Goal: Contribute content: Add original content to the website for others to see

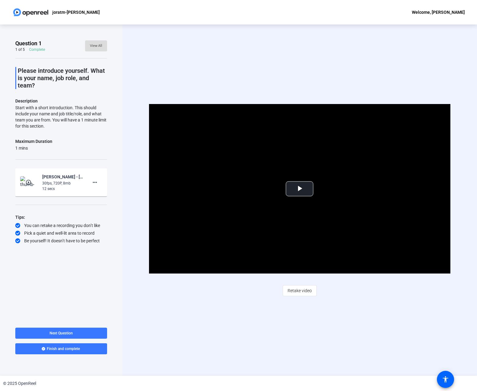
click at [96, 43] on span "View All" at bounding box center [96, 45] width 12 height 9
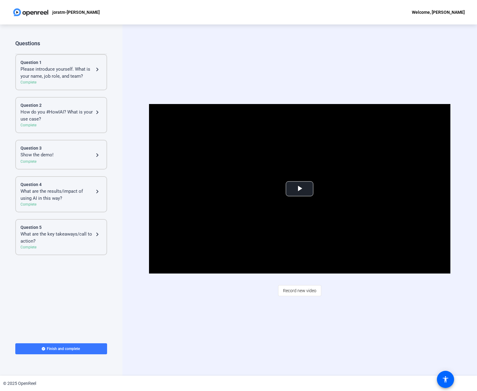
click at [48, 153] on div "Show the demo!" at bounding box center [57, 155] width 73 height 7
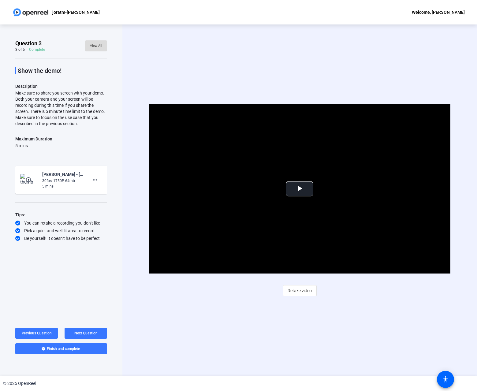
click at [100, 45] on span "View All" at bounding box center [96, 45] width 12 height 9
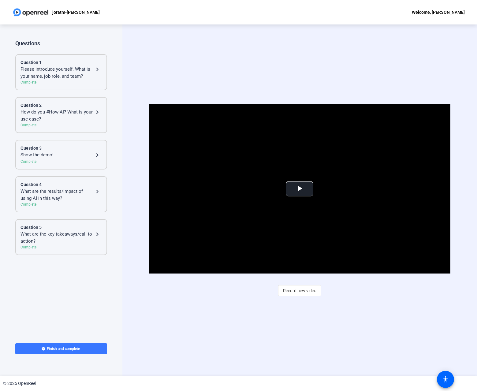
click at [55, 77] on div "Please introduce yourself. What is your name, job role, and team?" at bounding box center [57, 73] width 73 height 14
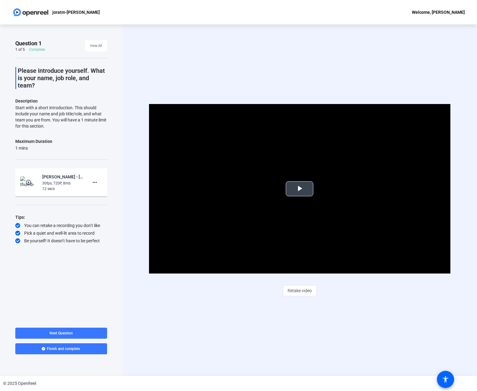
click at [300, 189] on span "Video Player" at bounding box center [300, 189] width 0 height 0
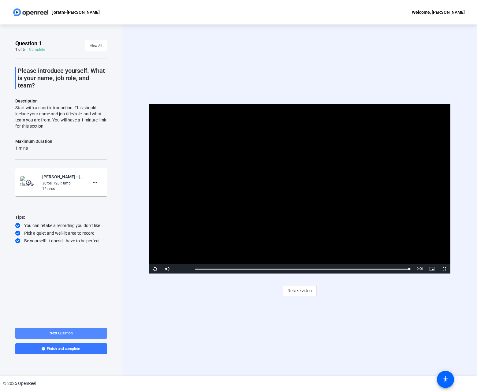
click at [64, 333] on span "Next Question" at bounding box center [61, 333] width 23 height 4
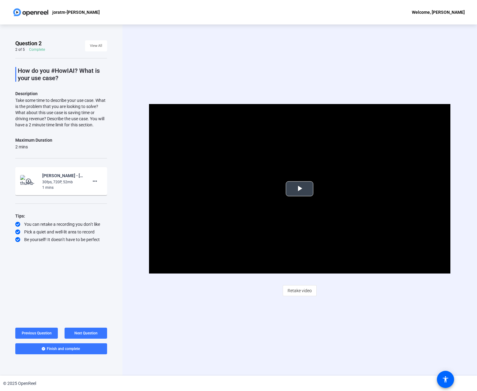
click at [300, 189] on span "Video Player" at bounding box center [300, 189] width 0 height 0
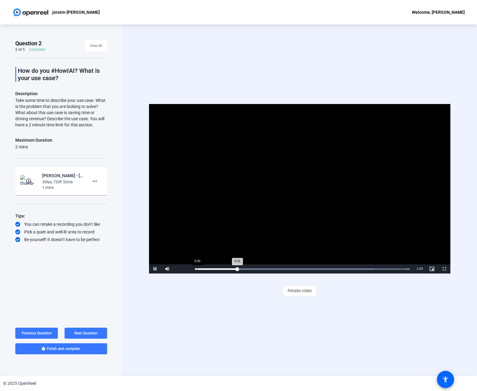
click at [197, 269] on div "0:00" at bounding box center [197, 270] width 0 height 2
click at [95, 47] on span "View All" at bounding box center [96, 45] width 12 height 9
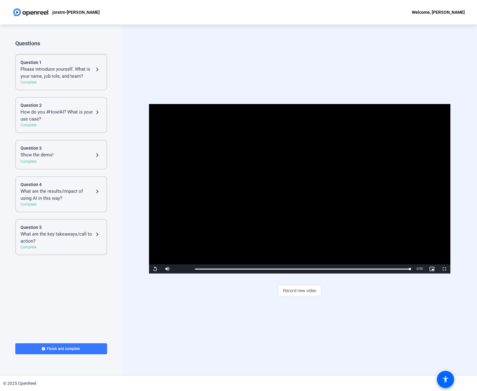
click at [48, 150] on div "Question 3" at bounding box center [61, 148] width 81 height 6
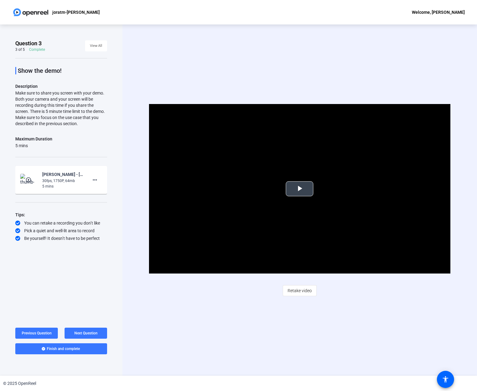
click at [300, 189] on span "Video Player" at bounding box center [300, 189] width 0 height 0
click at [260, 222] on video "Video Player" at bounding box center [300, 189] width 302 height 170
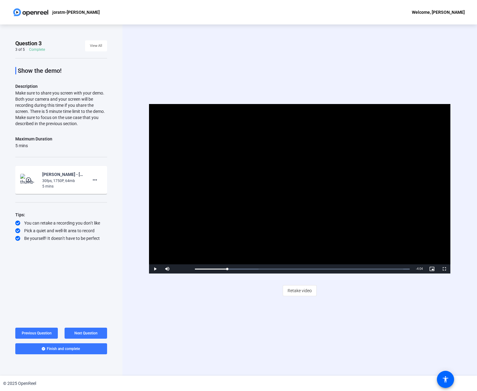
click at [263, 222] on video "Video Player" at bounding box center [300, 189] width 302 height 170
click at [284, 196] on video "Video Player" at bounding box center [300, 189] width 302 height 170
click at [238, 268] on div "Loaded : 100.00% 0:57 0:57" at bounding box center [302, 269] width 221 height 9
click at [250, 268] on div "Loaded : 100.00% 1:13 1:13" at bounding box center [302, 269] width 221 height 9
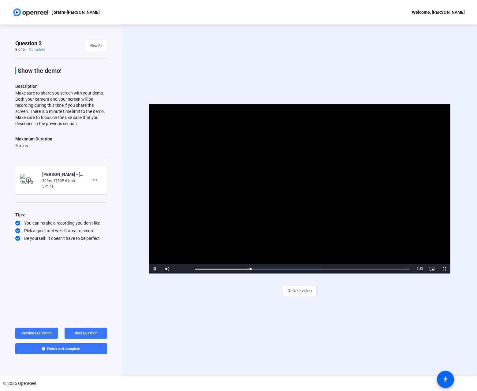
click at [259, 226] on video "Video Player" at bounding box center [300, 189] width 302 height 170
click at [317, 217] on video "Video Player" at bounding box center [300, 189] width 302 height 170
click at [260, 269] on div "Loaded : 100.00% 1:26 1:26" at bounding box center [302, 270] width 215 height 2
click at [267, 269] on div "Loaded : 100.00% 1:35 1:26" at bounding box center [302, 270] width 215 height 2
click at [262, 268] on div "Loaded : 100.00% 1:28 1:37" at bounding box center [302, 269] width 221 height 9
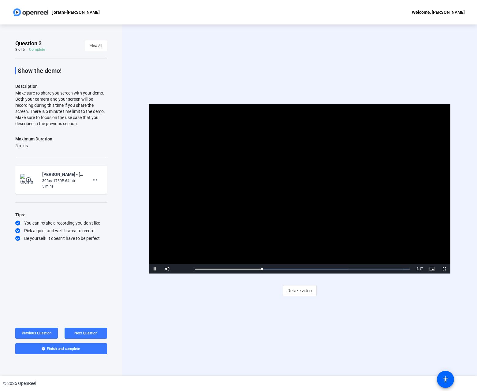
click at [274, 231] on video "Video Player" at bounding box center [300, 189] width 302 height 170
click at [96, 46] on span "View All" at bounding box center [96, 45] width 12 height 9
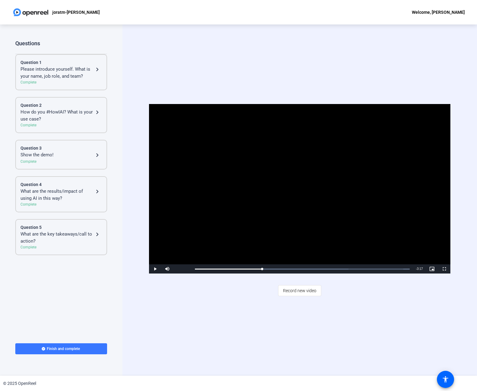
click at [54, 76] on div "Please introduce yourself. What is your name, job role, and team?" at bounding box center [57, 73] width 73 height 14
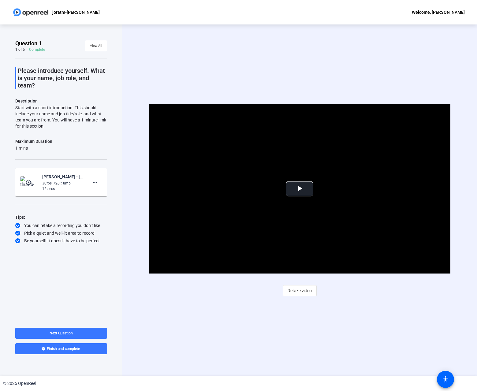
click at [213, 299] on div "Video Player is loading. Play Video Play Mute Current Time 0:00 / Duration 0:11…" at bounding box center [299, 200] width 355 height 352
click at [96, 183] on mat-icon "more_horiz" at bounding box center [94, 182] width 7 height 7
click at [183, 303] on div at bounding box center [238, 195] width 477 height 391
click at [193, 300] on div "Video Player is loading. Play Video Play Mute Current Time 0:00 / Duration 0:11…" at bounding box center [299, 200] width 355 height 352
click at [94, 182] on mat-icon "more_horiz" at bounding box center [94, 182] width 7 height 7
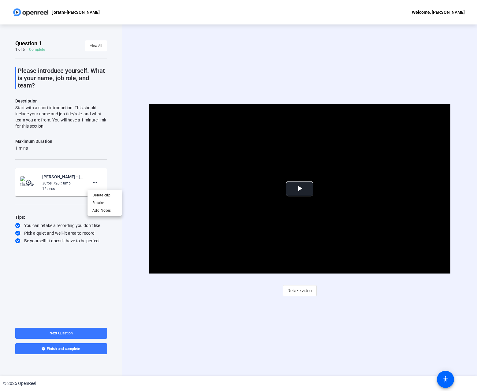
click at [247, 320] on div at bounding box center [238, 195] width 477 height 391
click at [324, 302] on div "Video Player is loading. Play Video Play Mute Current Time 0:00 / Duration 0:11…" at bounding box center [299, 200] width 355 height 352
click at [304, 289] on span "Retake video" at bounding box center [300, 291] width 24 height 12
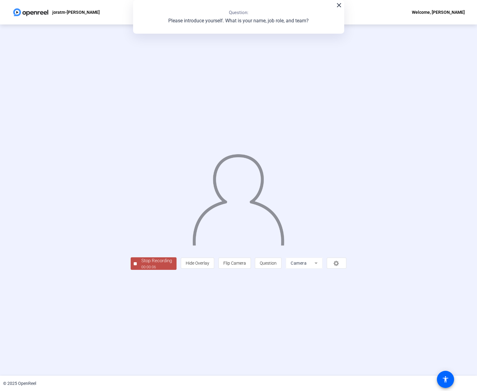
click at [141, 270] on div "00:00:06" at bounding box center [156, 268] width 31 height 6
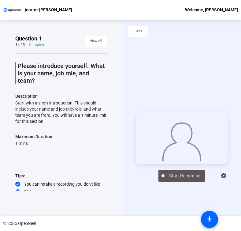
click at [187, 151] on img at bounding box center [182, 140] width 40 height 41
click at [149, 189] on div "Start Recording" at bounding box center [181, 147] width 119 height 196
click at [136, 174] on div "Start Recording" at bounding box center [182, 174] width 92 height 13
click at [139, 31] on span "Back" at bounding box center [139, 31] width 8 height 9
click at [97, 38] on span "View All" at bounding box center [96, 40] width 12 height 9
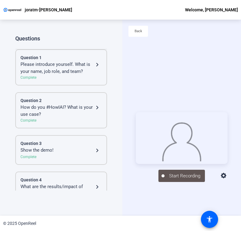
click at [55, 69] on div "Please introduce yourself. What is your name, job role, and team?" at bounding box center [57, 68] width 73 height 14
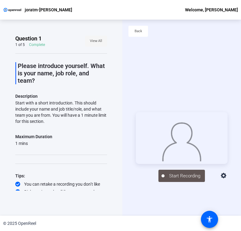
click at [96, 43] on span "View All" at bounding box center [96, 40] width 12 height 9
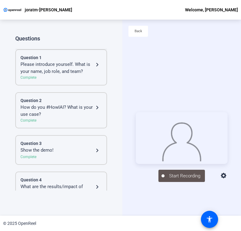
click at [62, 66] on div "Please introduce yourself. What is your name, job role, and team?" at bounding box center [57, 68] width 73 height 14
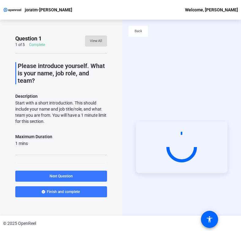
click at [97, 41] on span "View All" at bounding box center [96, 40] width 12 height 9
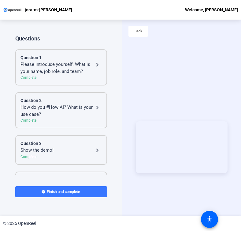
click at [68, 72] on div "Please introduce yourself. What is your name, job role, and team?" at bounding box center [57, 68] width 73 height 14
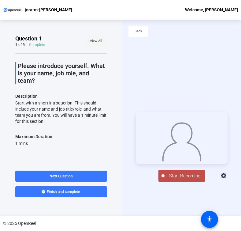
click at [96, 43] on span "View All" at bounding box center [96, 40] width 12 height 9
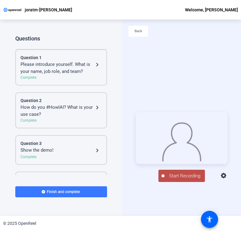
click at [69, 146] on div "Question 3" at bounding box center [61, 143] width 81 height 6
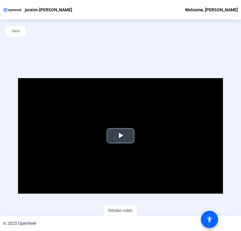
click at [121, 136] on span "Video Player" at bounding box center [121, 136] width 0 height 0
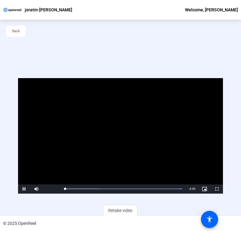
click at [106, 127] on video "Video Player" at bounding box center [120, 135] width 205 height 115
click at [106, 139] on video "Video Player" at bounding box center [120, 135] width 205 height 115
click at [94, 135] on video "Video Player" at bounding box center [120, 135] width 205 height 115
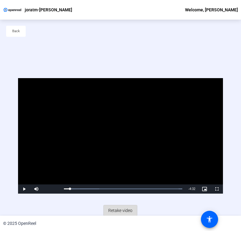
click at [122, 209] on span "Retake video" at bounding box center [120, 211] width 24 height 12
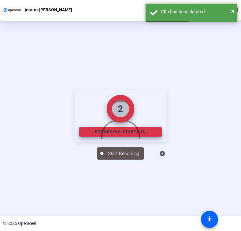
scroll to position [69, 0]
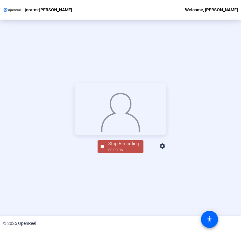
click at [121, 153] on div "00:00:06" at bounding box center [123, 150] width 31 height 6
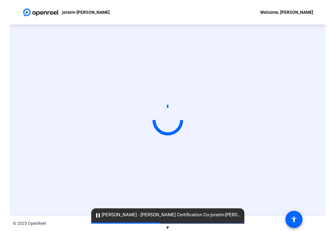
scroll to position [0, 0]
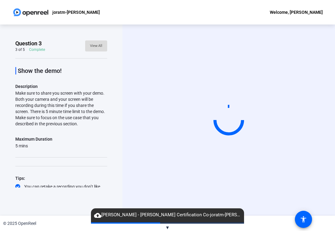
click at [101, 46] on span "View All" at bounding box center [96, 45] width 12 height 9
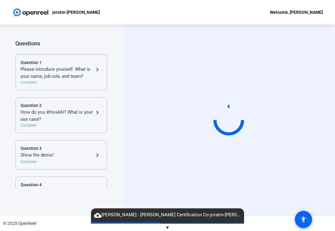
click at [63, 149] on div "Question 3" at bounding box center [61, 148] width 81 height 6
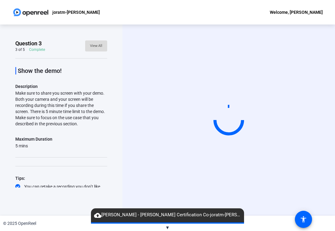
click at [101, 42] on span "View All" at bounding box center [96, 45] width 12 height 9
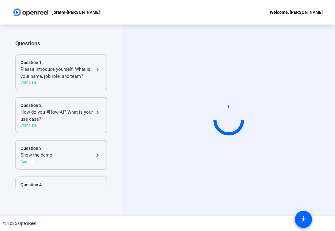
click at [69, 82] on div "Complete" at bounding box center [61, 83] width 81 height 6
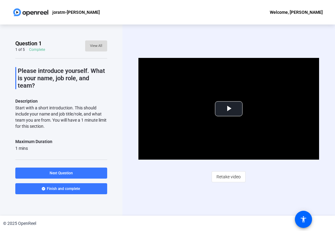
click at [104, 44] on span at bounding box center [96, 46] width 22 height 15
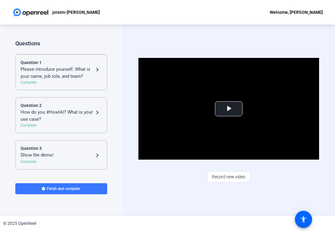
click at [57, 148] on div "Question 3" at bounding box center [61, 148] width 81 height 6
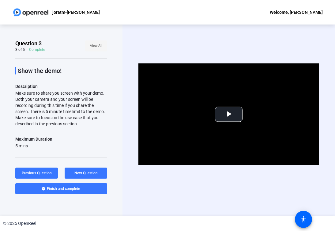
click at [97, 46] on span "View All" at bounding box center [96, 45] width 12 height 9
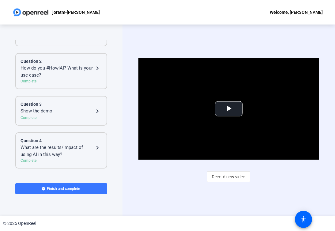
click at [56, 151] on div "What are the results/impact of using AI in this way?" at bounding box center [57, 151] width 73 height 14
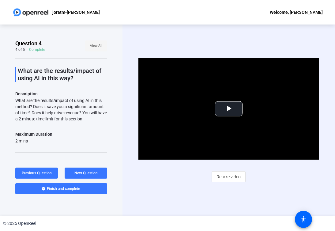
click at [94, 43] on span "View All" at bounding box center [96, 45] width 12 height 9
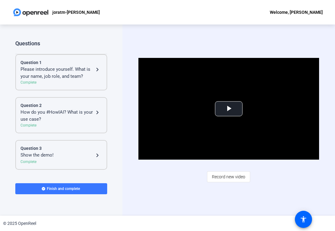
click at [50, 146] on div "Question 3" at bounding box center [61, 148] width 81 height 6
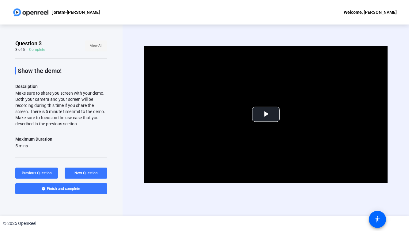
click at [98, 44] on span "View All" at bounding box center [96, 45] width 12 height 9
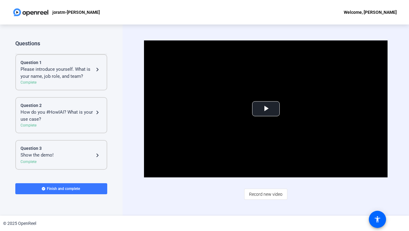
click at [70, 110] on div "How do you #HowIAI? What is your use case?" at bounding box center [57, 116] width 73 height 14
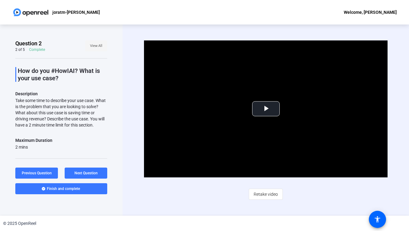
click at [98, 41] on span "View All" at bounding box center [96, 45] width 12 height 9
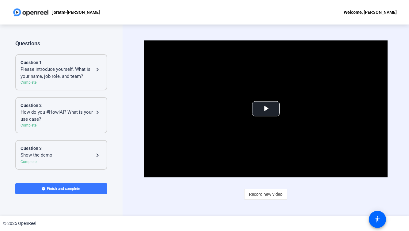
click at [74, 146] on div "Question 3" at bounding box center [61, 148] width 81 height 6
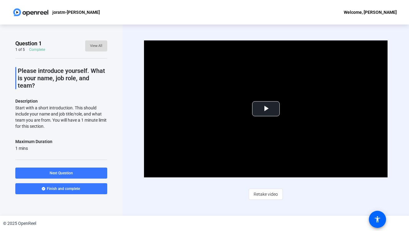
click at [96, 42] on span "View All" at bounding box center [96, 45] width 12 height 9
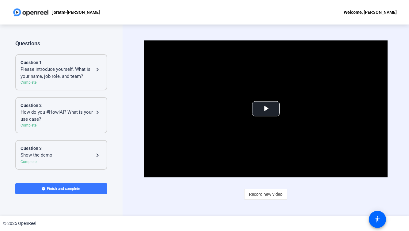
click at [67, 142] on div "Question 3 Show the demo! navigate_next Complete" at bounding box center [61, 155] width 92 height 30
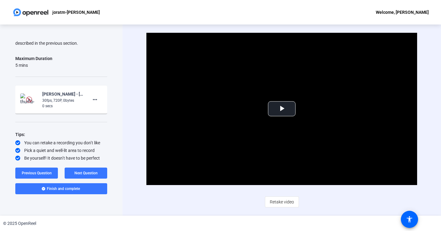
scroll to position [81, 0]
click at [94, 99] on mat-icon "more_horiz" at bounding box center [94, 99] width 7 height 7
click at [118, 112] on button "Delete clip" at bounding box center [105, 112] width 34 height 8
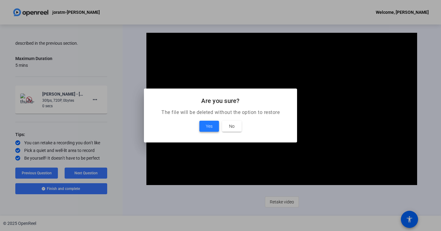
click at [209, 125] on span "Yes" at bounding box center [209, 125] width 7 height 7
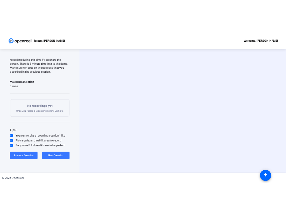
scroll to position [63, 0]
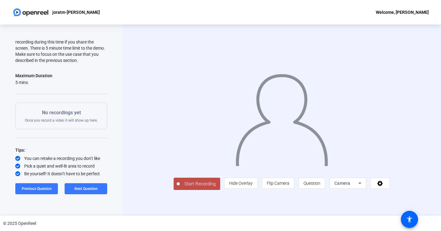
click at [350, 186] on span "Camera" at bounding box center [342, 183] width 16 height 5
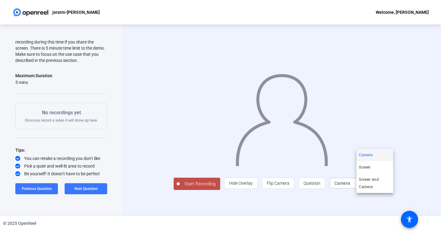
click at [233, 201] on div at bounding box center [220, 115] width 441 height 231
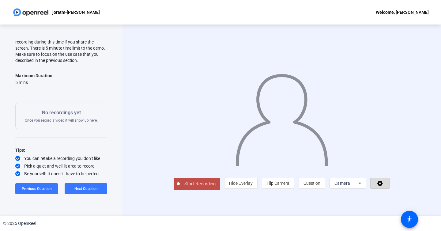
click at [384, 186] on icon at bounding box center [380, 183] width 7 height 6
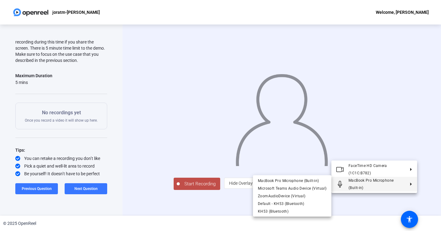
click at [222, 200] on div at bounding box center [220, 115] width 441 height 231
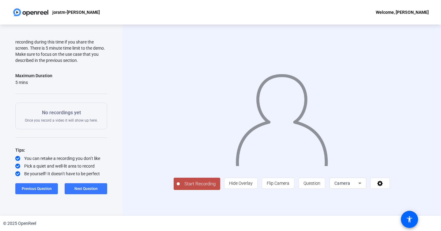
click at [358, 187] on div "Camera" at bounding box center [346, 182] width 24 height 7
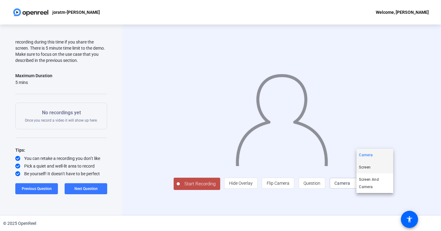
click at [372, 167] on mat-option "Screen" at bounding box center [374, 167] width 37 height 12
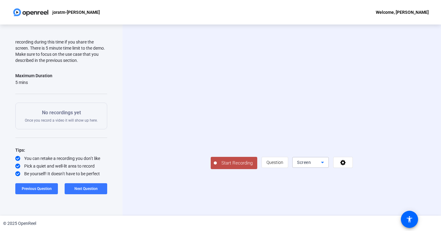
click at [324, 163] on icon at bounding box center [322, 163] width 3 height 2
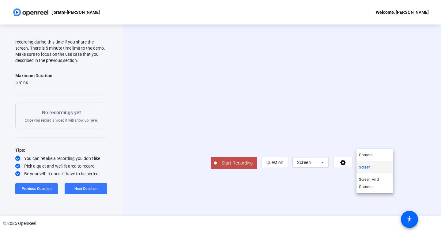
click at [387, 198] on div at bounding box center [220, 115] width 441 height 231
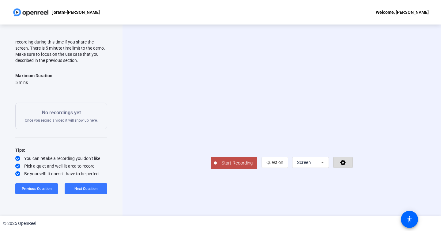
click at [346, 165] on icon at bounding box center [343, 163] width 6 height 6
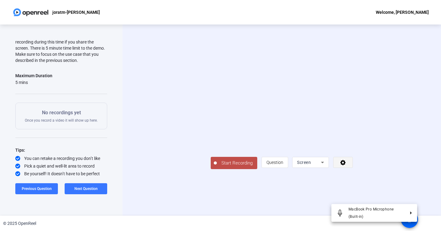
click at [408, 200] on div at bounding box center [220, 115] width 441 height 231
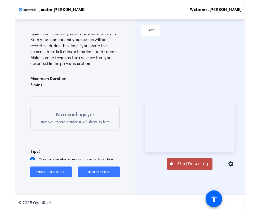
scroll to position [72, 0]
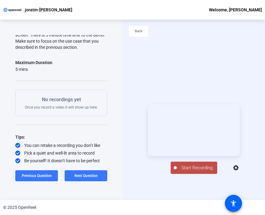
click at [197, 171] on span "Start Recording" at bounding box center [197, 167] width 40 height 7
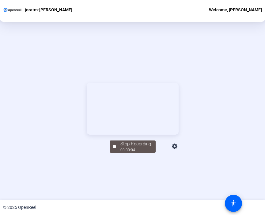
scroll to position [69, 0]
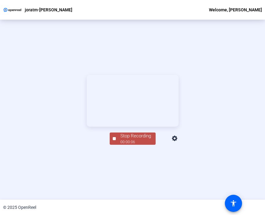
click at [131, 145] on div "00:00:06" at bounding box center [135, 142] width 31 height 6
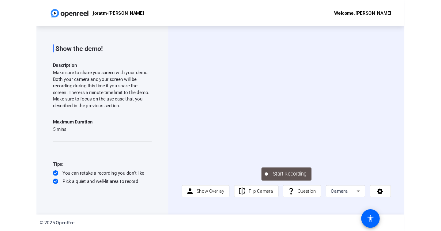
scroll to position [0, 0]
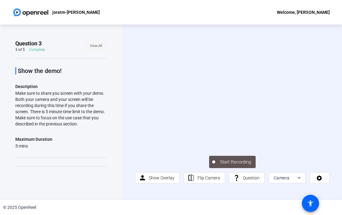
click at [95, 45] on span "View All" at bounding box center [96, 45] width 12 height 9
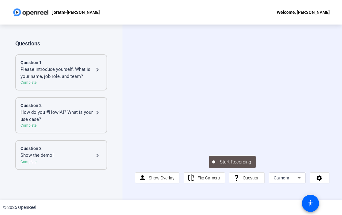
click at [62, 158] on div "Show the demo!" at bounding box center [57, 155] width 73 height 7
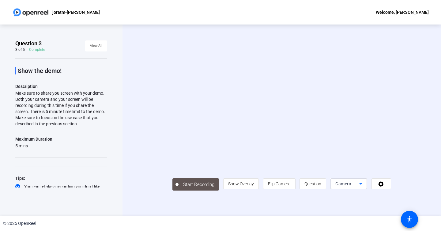
click at [359, 187] on div "Camera" at bounding box center [347, 183] width 24 height 7
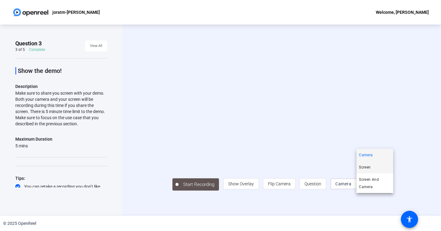
click at [369, 168] on span "Screen" at bounding box center [365, 167] width 12 height 7
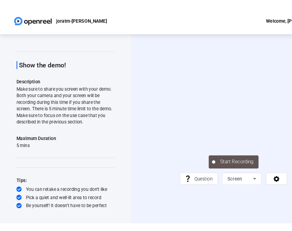
scroll to position [9, 0]
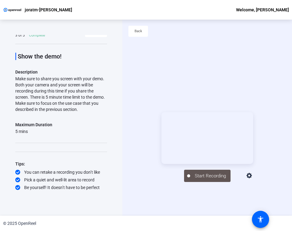
click at [101, 99] on div "Make sure to share you screen with your demo. Both your camera and your screen …" at bounding box center [61, 94] width 92 height 37
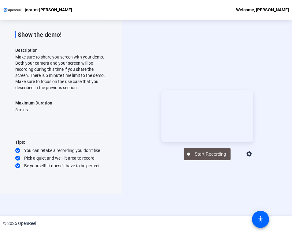
scroll to position [29, 0]
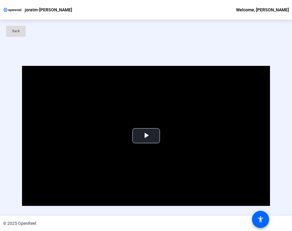
click at [22, 34] on span at bounding box center [16, 31] width 20 height 15
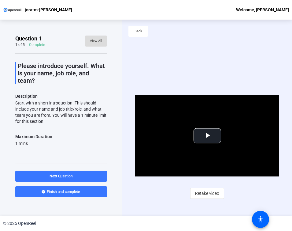
click at [98, 44] on span "View All" at bounding box center [96, 40] width 12 height 9
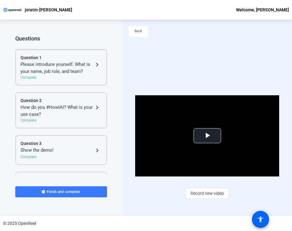
click at [65, 140] on div "Question 3" at bounding box center [61, 143] width 81 height 6
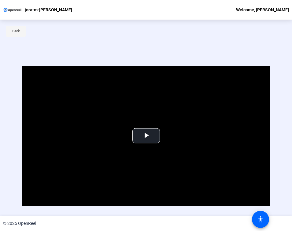
click at [19, 30] on span "Back" at bounding box center [16, 31] width 8 height 9
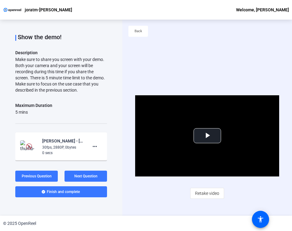
scroll to position [73, 0]
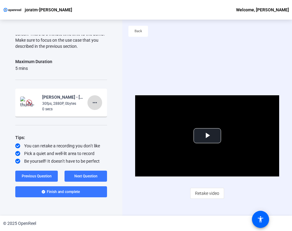
click at [94, 102] on mat-icon "more_horiz" at bounding box center [94, 102] width 7 height 7
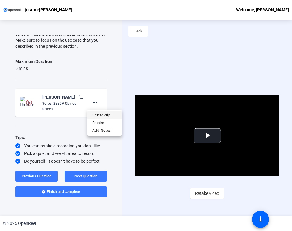
click at [100, 115] on span "Delete clip" at bounding box center [104, 114] width 24 height 7
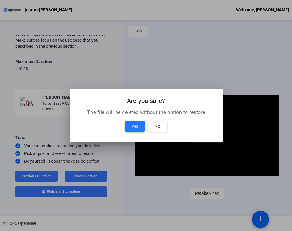
click at [137, 128] on span "Yes" at bounding box center [135, 125] width 7 height 7
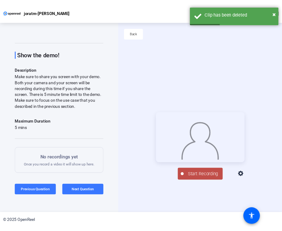
scroll to position [55, 0]
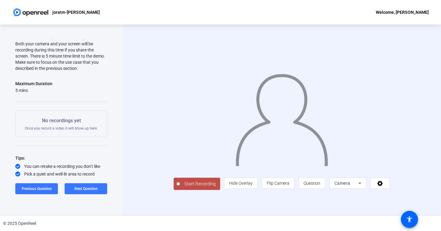
click at [292, 186] on span "Camera" at bounding box center [342, 183] width 16 height 5
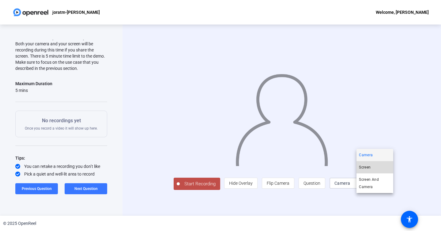
click at [292, 167] on span "Screen" at bounding box center [365, 167] width 12 height 7
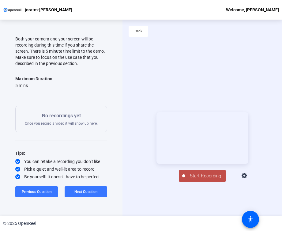
click at [206, 179] on span "Start Recording" at bounding box center [205, 175] width 40 height 7
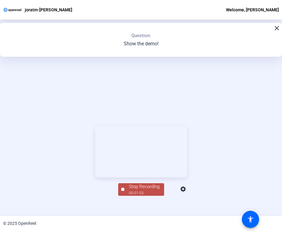
scroll to position [69, 0]
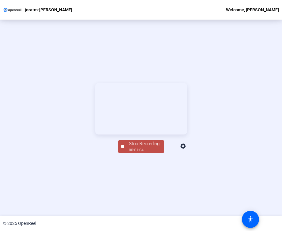
click at [142, 147] on div "Stop Recording" at bounding box center [144, 143] width 31 height 7
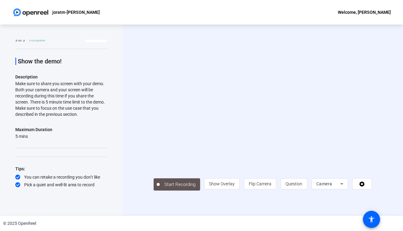
scroll to position [17, 0]
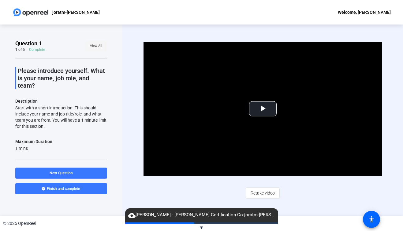
click at [96, 47] on span "View All" at bounding box center [96, 45] width 12 height 9
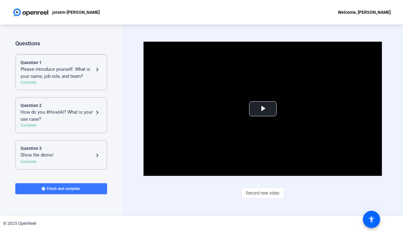
click at [70, 146] on div "Question 3" at bounding box center [61, 148] width 81 height 6
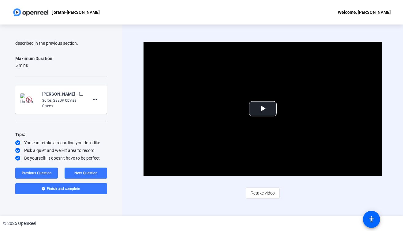
click at [46, 100] on div "30fps, 2880P, 0bytes" at bounding box center [62, 101] width 41 height 6
click at [94, 100] on mat-icon "more_horiz" at bounding box center [94, 99] width 7 height 7
click at [60, 117] on div at bounding box center [201, 115] width 403 height 231
click at [84, 119] on div "Show the demo! Description Make sure to share you screen with your demo. Both y…" at bounding box center [61, 69] width 92 height 183
click at [51, 99] on div "30fps, 2880P, 0bytes" at bounding box center [62, 101] width 41 height 6
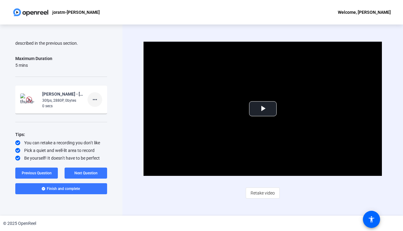
click at [96, 99] on mat-icon "more_horiz" at bounding box center [94, 99] width 7 height 7
click at [76, 76] on div at bounding box center [201, 115] width 403 height 231
click at [96, 101] on mat-icon "more_horiz" at bounding box center [94, 99] width 7 height 7
click at [40, 60] on div at bounding box center [201, 115] width 403 height 231
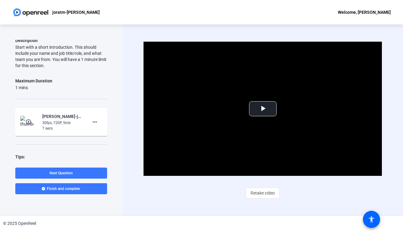
scroll to position [83, 0]
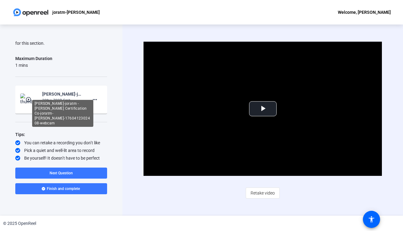
click at [55, 96] on div "[PERSON_NAME]-joratm - [PERSON_NAME] Certification Co-joratm-[PERSON_NAME]-1760…" at bounding box center [62, 93] width 41 height 7
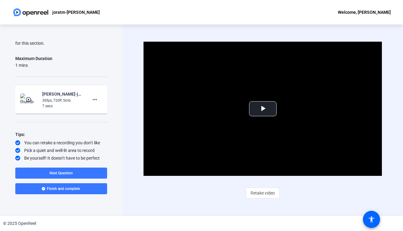
scroll to position [0, 0]
click at [263, 109] on span "Video Player" at bounding box center [263, 109] width 0 height 0
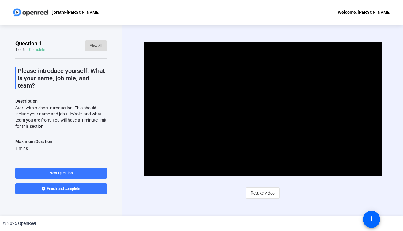
click at [93, 43] on span "View All" at bounding box center [96, 45] width 12 height 9
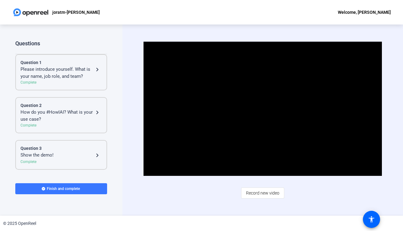
click at [65, 145] on div "Question 3" at bounding box center [61, 148] width 81 height 6
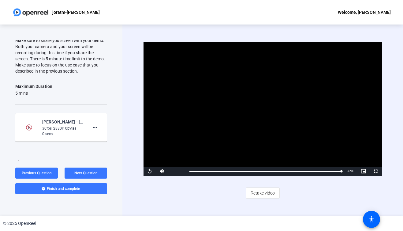
scroll to position [56, 0]
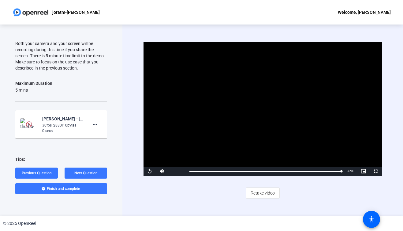
click at [59, 123] on div "30fps, 2880P, 0bytes" at bounding box center [62, 125] width 41 height 6
click at [83, 88] on div "Maximum Duration 5 mins" at bounding box center [61, 86] width 92 height 13
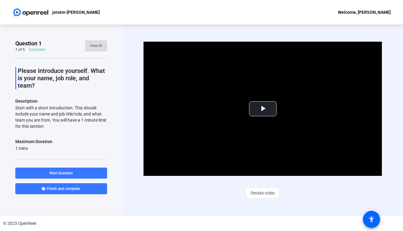
click at [94, 48] on span "View All" at bounding box center [96, 45] width 12 height 9
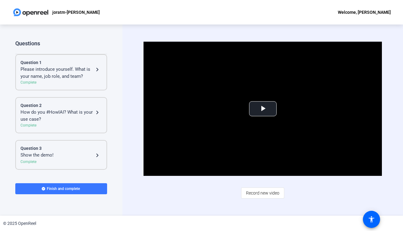
click at [62, 147] on div "Question 3" at bounding box center [61, 148] width 81 height 6
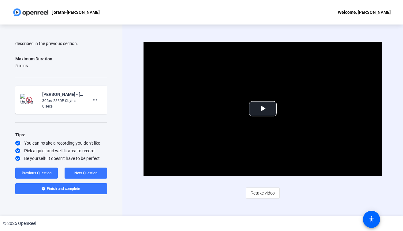
scroll to position [81, 0]
click at [52, 101] on div "30fps, 2880P, 0bytes" at bounding box center [62, 101] width 41 height 6
click at [96, 100] on mat-icon "more_horiz" at bounding box center [94, 99] width 7 height 7
click at [52, 97] on div at bounding box center [201, 115] width 403 height 231
click at [91, 168] on span at bounding box center [86, 173] width 43 height 15
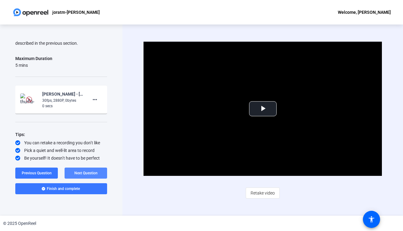
scroll to position [76, 0]
click at [41, 172] on span "Previous Question" at bounding box center [37, 173] width 30 height 4
click at [38, 174] on span "Previous Question" at bounding box center [37, 173] width 30 height 4
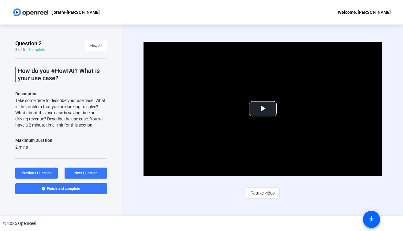
scroll to position [0, 0]
click at [96, 46] on span "View All" at bounding box center [96, 45] width 12 height 9
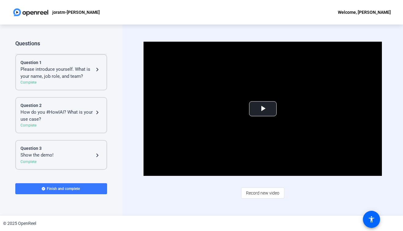
click at [63, 145] on div "Question 3" at bounding box center [61, 148] width 81 height 6
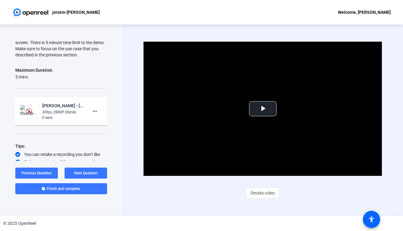
scroll to position [81, 0]
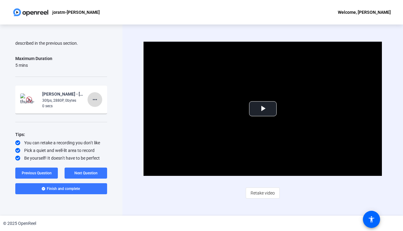
click at [94, 99] on mat-icon "more_horiz" at bounding box center [94, 99] width 7 height 7
click at [104, 108] on span "Delete clip" at bounding box center [104, 111] width 24 height 7
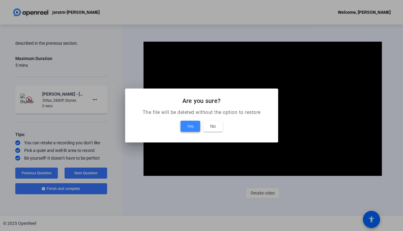
click at [191, 129] on span "Yes" at bounding box center [190, 125] width 7 height 7
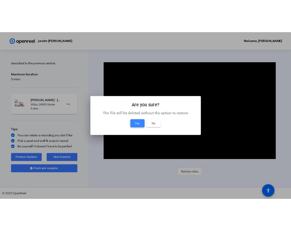
scroll to position [63, 0]
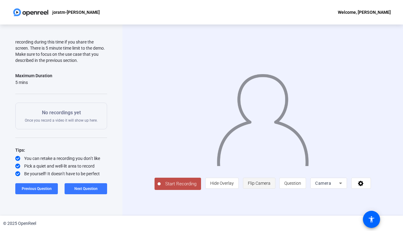
click at [271, 186] on span "Flip Camera" at bounding box center [259, 183] width 23 height 5
click at [330, 186] on span "Camera" at bounding box center [323, 183] width 16 height 5
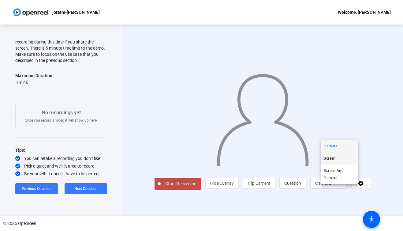
click at [337, 158] on mat-option "Screen" at bounding box center [340, 158] width 37 height 12
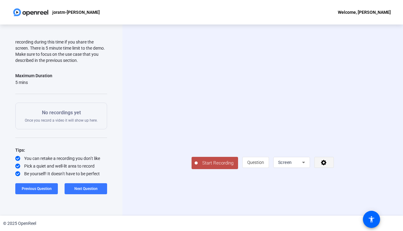
click at [328, 165] on icon at bounding box center [324, 162] width 7 height 6
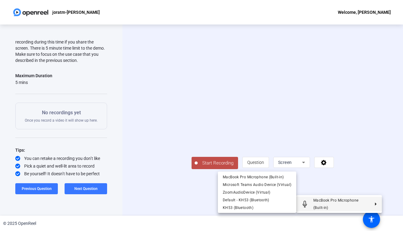
click at [194, 206] on div at bounding box center [201, 115] width 403 height 231
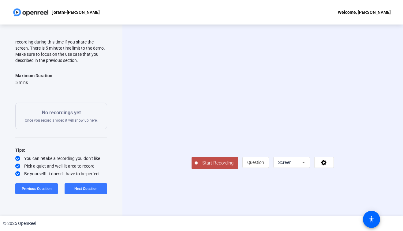
click at [240, 169] on div "Start Recording question_mark Question Screen" at bounding box center [263, 162] width 142 height 13
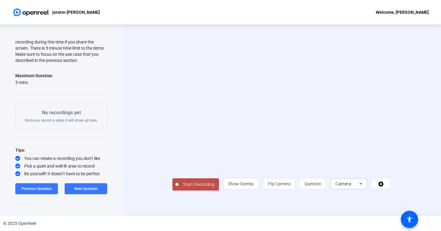
click at [351, 186] on span "Camera" at bounding box center [343, 183] width 16 height 5
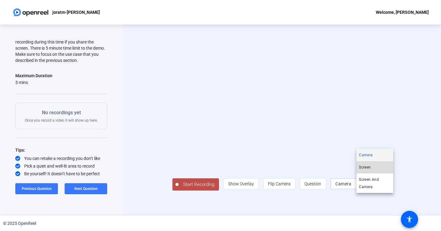
click at [368, 167] on span "Screen" at bounding box center [365, 167] width 12 height 7
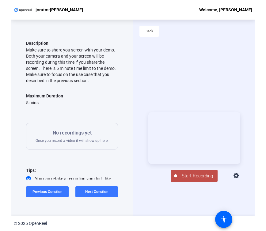
scroll to position [55, 0]
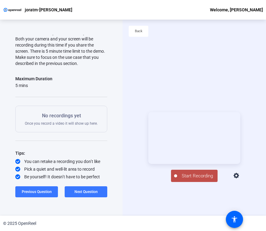
click at [198, 179] on span "Start Recording" at bounding box center [197, 175] width 40 height 7
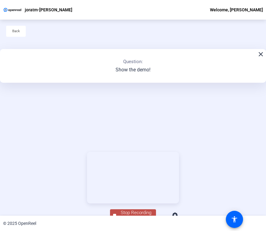
scroll to position [9, 0]
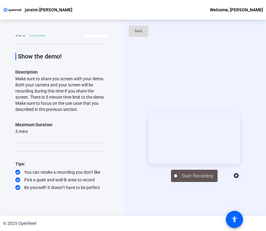
click at [137, 31] on span "Back" at bounding box center [139, 31] width 8 height 9
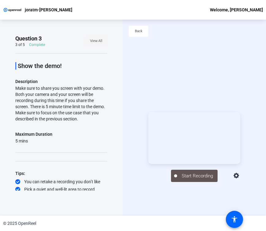
click at [96, 40] on span "View All" at bounding box center [96, 40] width 12 height 9
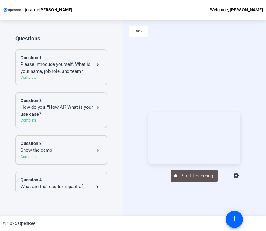
click at [50, 141] on div "Question 3" at bounding box center [61, 143] width 81 height 6
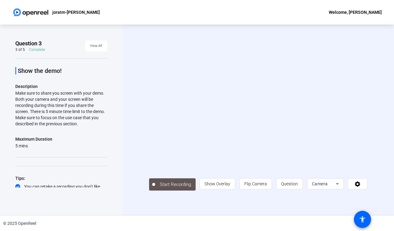
scroll to position [17, 0]
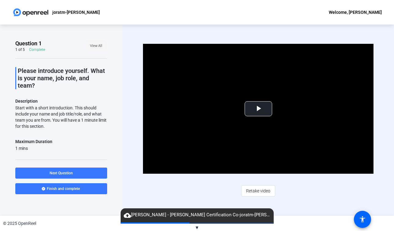
click at [96, 45] on span "View All" at bounding box center [96, 45] width 12 height 9
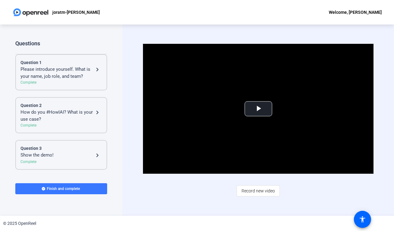
click at [69, 154] on div "Show the demo!" at bounding box center [57, 155] width 73 height 7
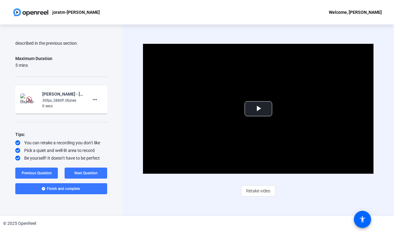
scroll to position [81, 0]
click at [94, 99] on mat-icon "more_horiz" at bounding box center [94, 99] width 7 height 7
click at [98, 112] on span "Delete clip" at bounding box center [104, 111] width 24 height 7
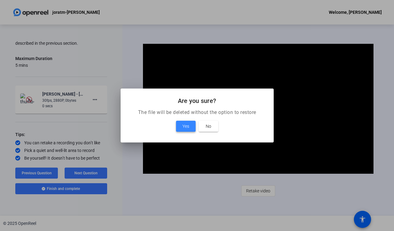
click at [183, 125] on span "Yes" at bounding box center [186, 125] width 7 height 7
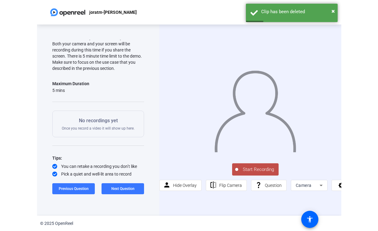
scroll to position [63, 0]
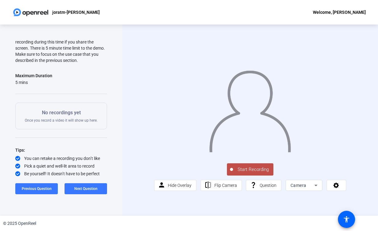
click at [311, 189] on div "Camera" at bounding box center [303, 185] width 24 height 7
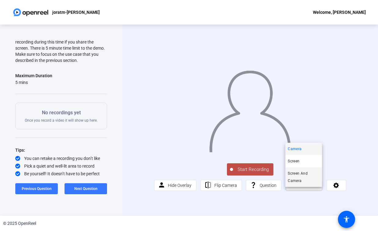
click at [300, 176] on span "Screen And Camera" at bounding box center [304, 177] width 32 height 15
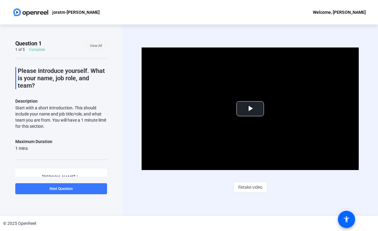
click at [97, 47] on span "View All" at bounding box center [96, 45] width 12 height 9
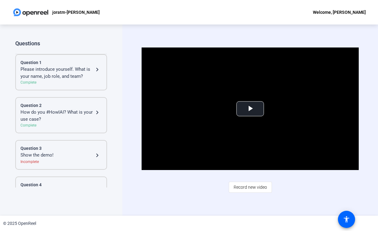
click at [67, 148] on div "Question 3" at bounding box center [61, 148] width 81 height 6
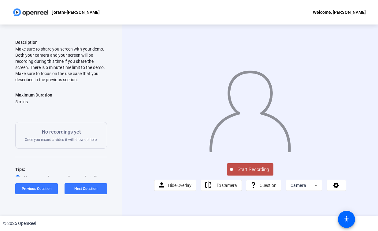
click at [312, 189] on div "Camera" at bounding box center [303, 185] width 24 height 7
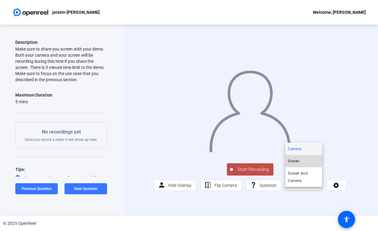
click at [304, 161] on mat-option "Screen" at bounding box center [304, 161] width 37 height 12
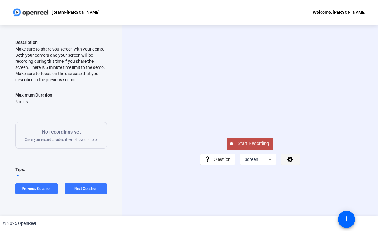
click at [290, 162] on icon at bounding box center [290, 159] width 7 height 6
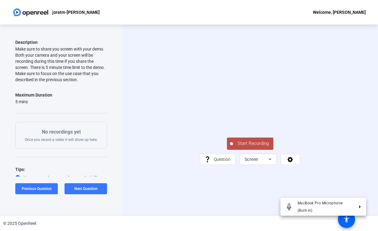
click at [290, 193] on div at bounding box center [189, 115] width 378 height 231
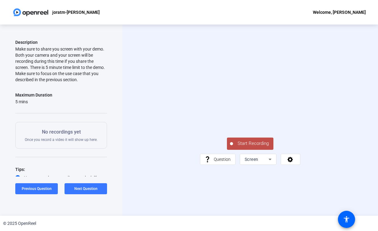
click at [269, 163] on icon at bounding box center [270, 159] width 7 height 7
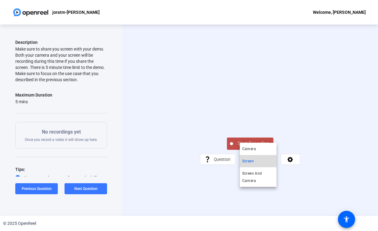
click at [254, 160] on span "Screen" at bounding box center [249, 160] width 12 height 7
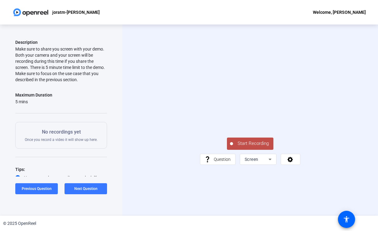
click at [200, 165] on div "Start Recording question_mark Question Screen" at bounding box center [250, 150] width 100 height 29
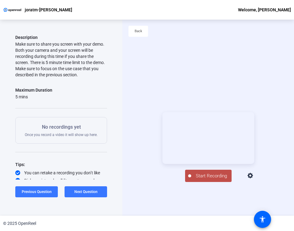
click at [205, 179] on span "Start Recording" at bounding box center [211, 175] width 40 height 7
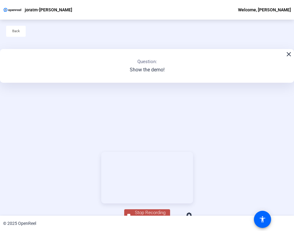
scroll to position [69, 0]
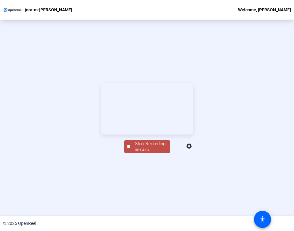
click at [145, 153] on div "00:04:04" at bounding box center [150, 150] width 31 height 6
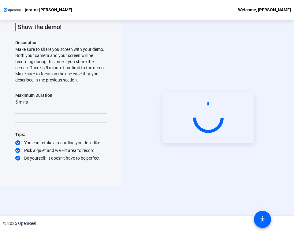
scroll to position [29, 0]
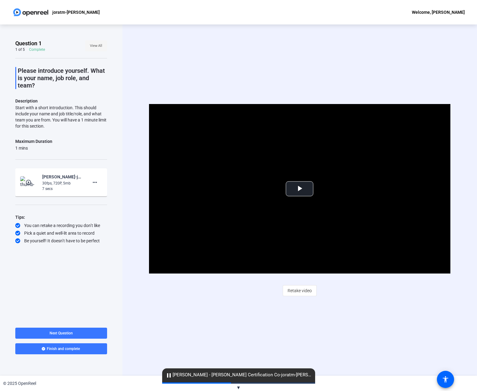
click at [98, 47] on span "View All" at bounding box center [96, 45] width 12 height 9
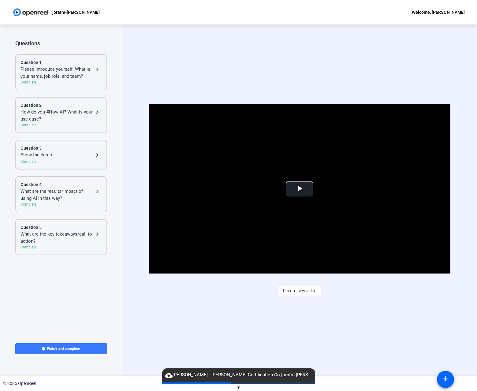
click at [69, 148] on div "Question 3" at bounding box center [61, 148] width 81 height 6
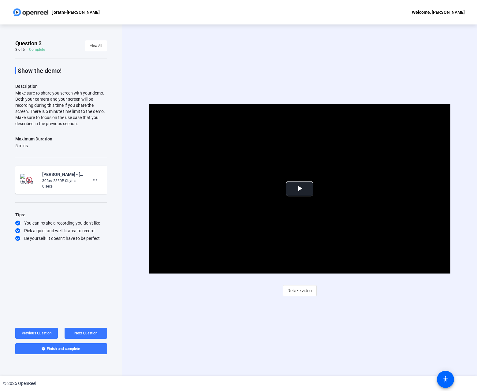
click at [46, 178] on div "30fps, 2880P, 0bytes" at bounding box center [62, 181] width 41 height 6
click at [111, 267] on div "Question 3 3 of 5 Complete View All Show the demo! Description Make sure to sha…" at bounding box center [61, 200] width 122 height 352
click at [98, 47] on span "View All" at bounding box center [96, 45] width 12 height 9
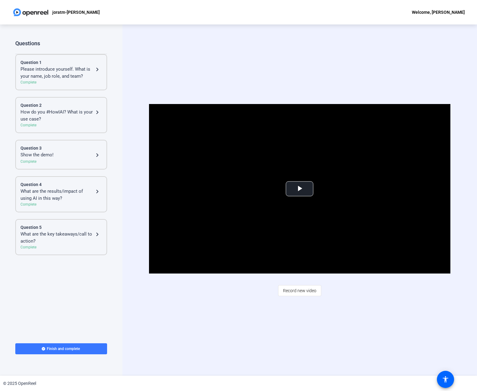
click at [61, 183] on div "Question 4" at bounding box center [61, 185] width 81 height 6
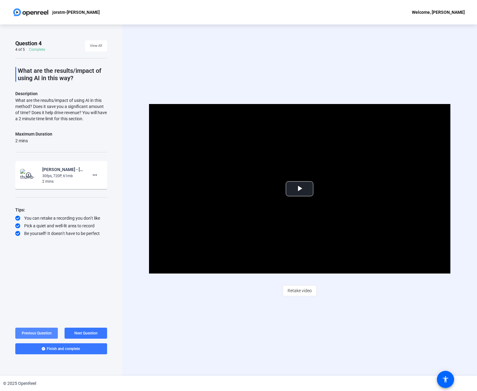
click at [41, 334] on span "Previous Question" at bounding box center [37, 333] width 30 height 4
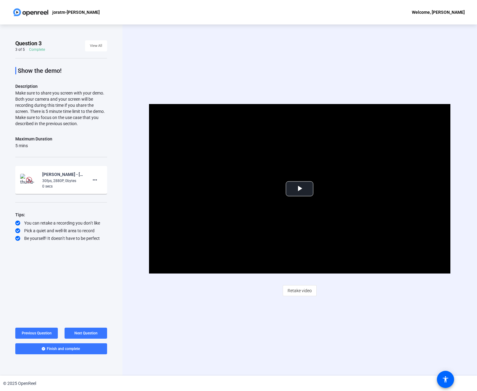
click at [55, 179] on div "30fps, 2880P, 0bytes" at bounding box center [62, 181] width 41 height 6
click at [24, 177] on img at bounding box center [29, 180] width 18 height 12
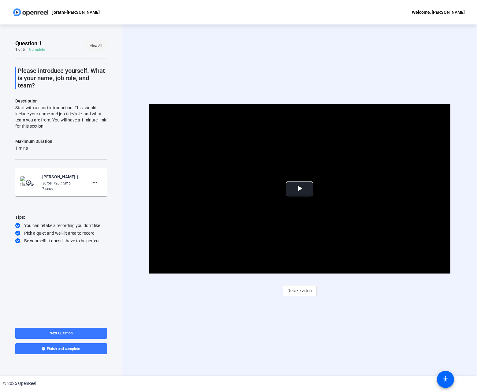
click at [101, 44] on span "View All" at bounding box center [96, 45] width 12 height 9
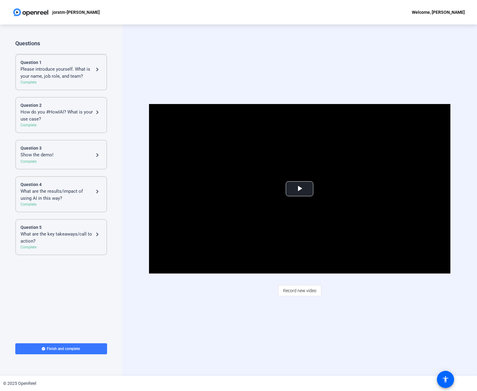
click at [59, 152] on div "Show the demo!" at bounding box center [57, 155] width 73 height 7
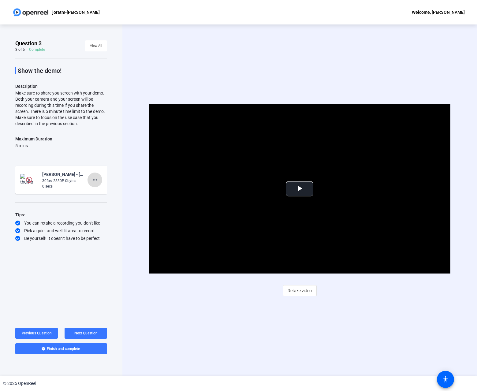
click at [95, 180] on mat-icon "more_horiz" at bounding box center [94, 179] width 7 height 7
click at [97, 208] on span "Add Notes" at bounding box center [104, 207] width 24 height 7
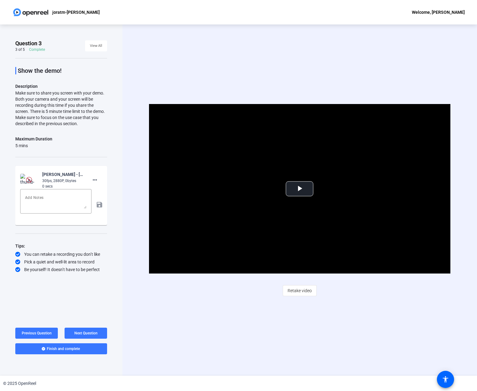
click at [121, 201] on div "Question 3 3 of 5 Complete View All Show the demo! Description Make sure to sha…" at bounding box center [61, 200] width 122 height 352
click at [95, 179] on mat-icon "more_horiz" at bounding box center [94, 179] width 7 height 7
click at [120, 166] on div at bounding box center [238, 195] width 477 height 391
click at [94, 179] on mat-icon "more_horiz" at bounding box center [94, 179] width 7 height 7
click at [122, 156] on div at bounding box center [238, 195] width 477 height 391
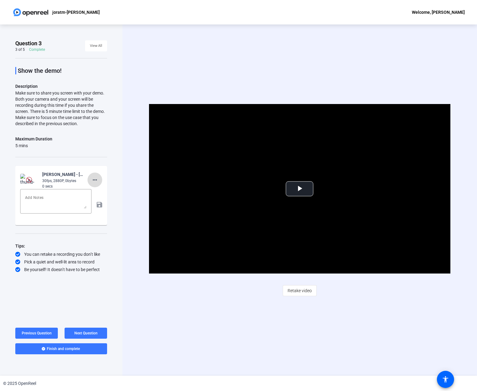
click at [95, 179] on mat-icon "more_horiz" at bounding box center [94, 179] width 7 height 7
click at [99, 207] on span "Add Notes" at bounding box center [104, 207] width 24 height 7
click at [105, 246] on div "Tips:" at bounding box center [61, 246] width 92 height 7
click at [64, 200] on textarea at bounding box center [56, 201] width 62 height 15
type textarea "a"
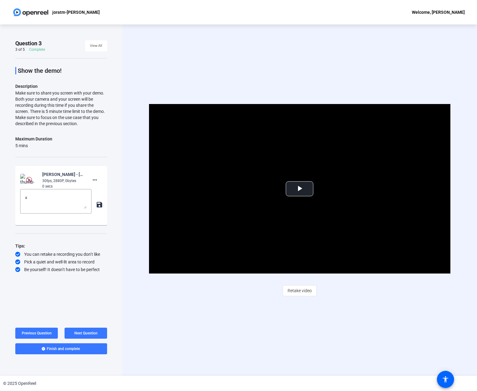
click at [123, 250] on div "Video Player is loading. Play Video Play Mute Current Time 0:00 / Duration 0:06…" at bounding box center [299, 200] width 355 height 352
click at [126, 254] on div "Video Player is loading. Play Video Play Mute Current Time 0:00 / Duration 0:06…" at bounding box center [299, 200] width 355 height 352
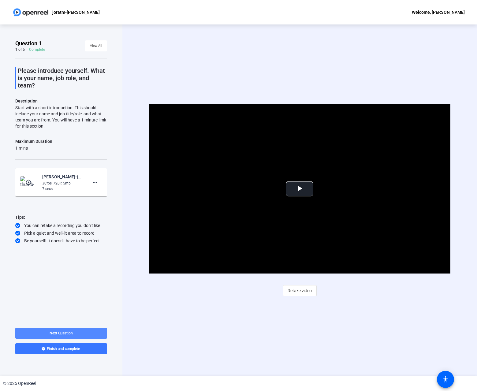
click at [92, 336] on span at bounding box center [61, 333] width 92 height 15
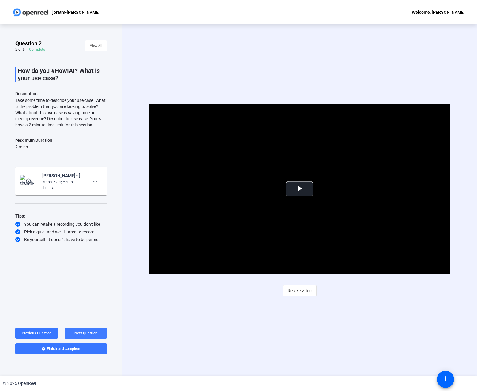
click at [93, 333] on span "Next Question" at bounding box center [85, 333] width 23 height 4
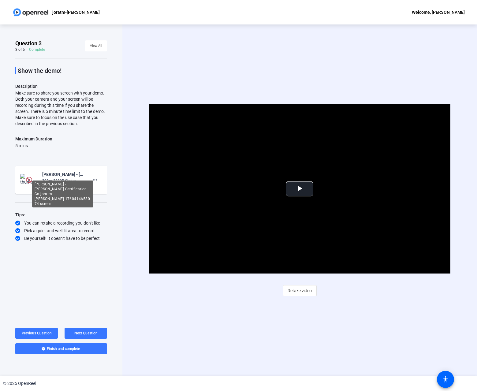
click at [69, 181] on div "[PERSON_NAME] - [PERSON_NAME] Certification Co-joratm-[PERSON_NAME]-17604146530…" at bounding box center [62, 194] width 61 height 27
click at [95, 178] on mat-icon "more_horiz" at bounding box center [94, 179] width 7 height 7
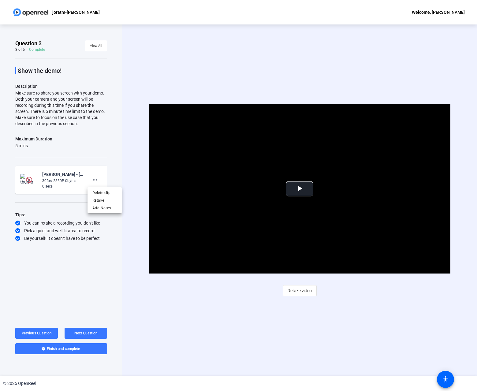
click at [170, 321] on div at bounding box center [238, 195] width 477 height 391
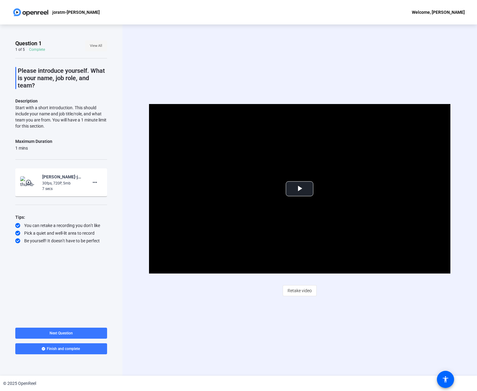
click at [95, 44] on span "View All" at bounding box center [96, 45] width 12 height 9
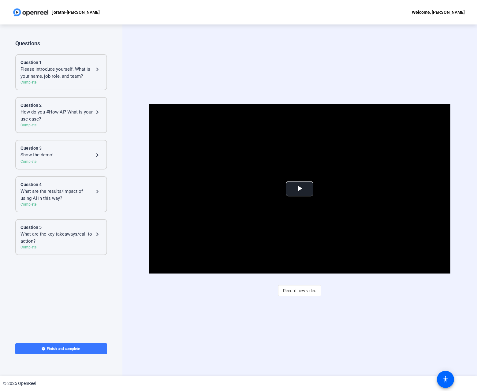
click at [81, 162] on div "Complete" at bounding box center [61, 162] width 81 height 6
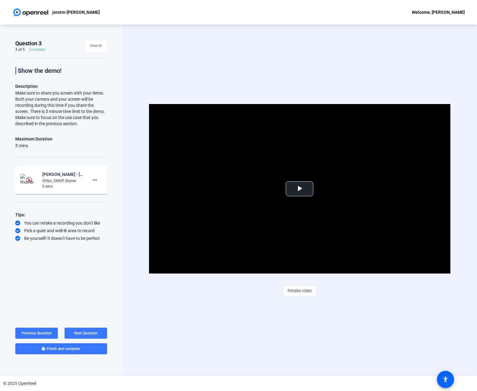
click at [261, 320] on div "Video Player is loading. Play Video Play Mute Current Time 0:00 / Duration 0:06…" at bounding box center [299, 200] width 355 height 352
click at [446, 382] on mat-icon "accessibility" at bounding box center [445, 379] width 7 height 7
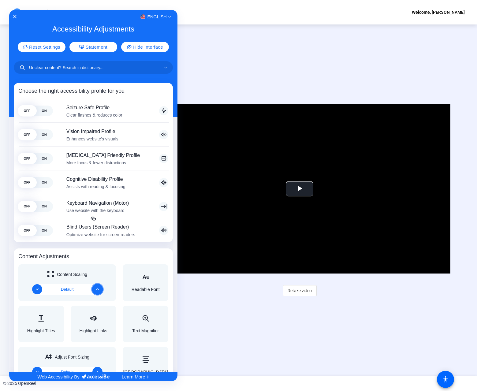
click at [99, 289] on icon "Increase" at bounding box center [97, 289] width 3 height 3
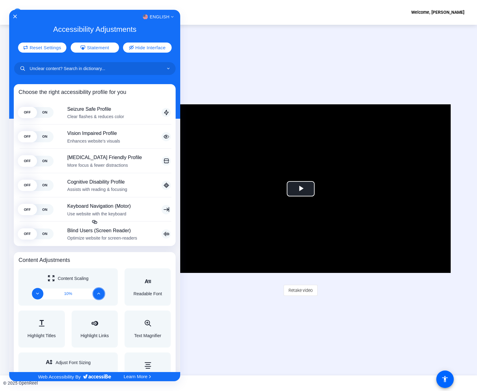
click at [38, 293] on icon "Decrease" at bounding box center [37, 293] width 3 height 3
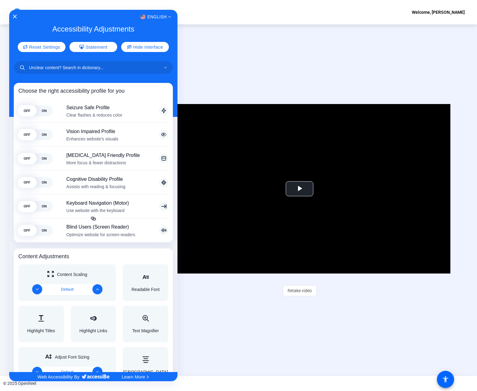
click at [213, 46] on div at bounding box center [238, 195] width 477 height 391
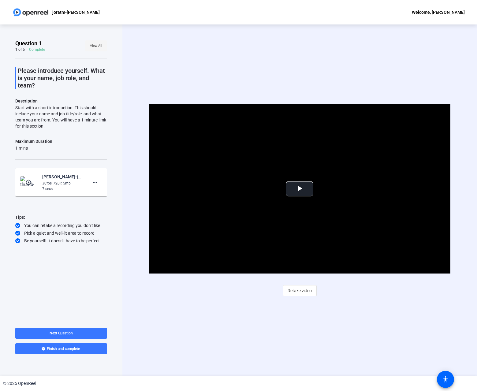
click at [98, 48] on span "View All" at bounding box center [96, 45] width 12 height 9
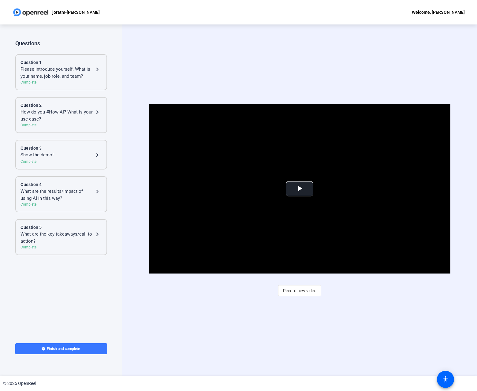
click at [69, 151] on div "Question 3" at bounding box center [61, 148] width 81 height 6
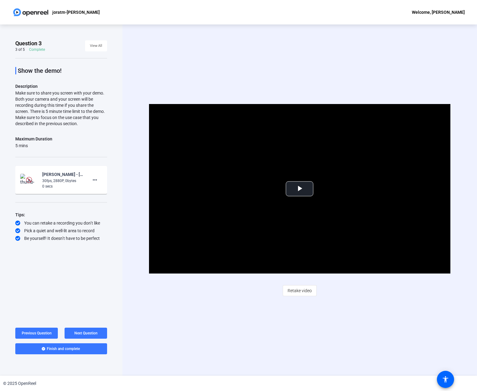
click at [29, 180] on img at bounding box center [29, 180] width 6 height 6
click at [21, 176] on img at bounding box center [29, 180] width 18 height 12
click at [223, 329] on div "Video Player is loading. Play Video Play Mute Current Time 0:00 / Duration 0:06…" at bounding box center [299, 200] width 355 height 352
click at [235, 322] on div "Video Player is loading. Play Video Play Mute Current Time 0:00 / Duration 0:06…" at bounding box center [299, 200] width 355 height 352
